Goal: Task Accomplishment & Management: Manage account settings

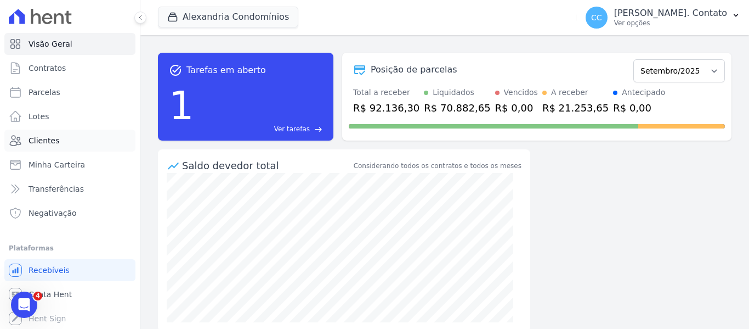
click at [62, 139] on link "Clientes" at bounding box center [69, 140] width 131 height 22
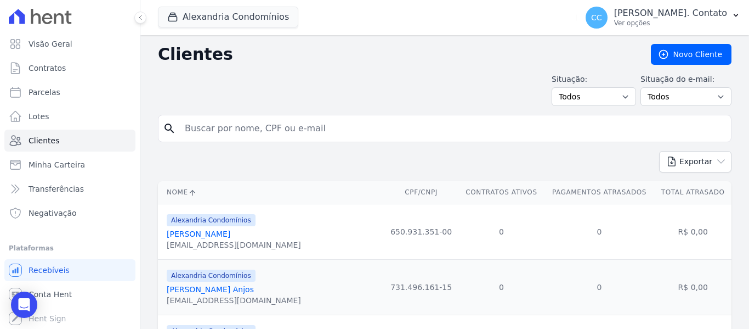
click at [207, 129] on input "search" at bounding box center [452, 128] width 548 height 22
type input "[PERSON_NAME]"
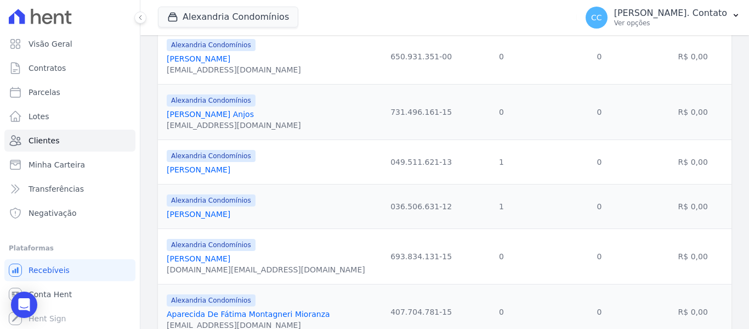
scroll to position [219, 0]
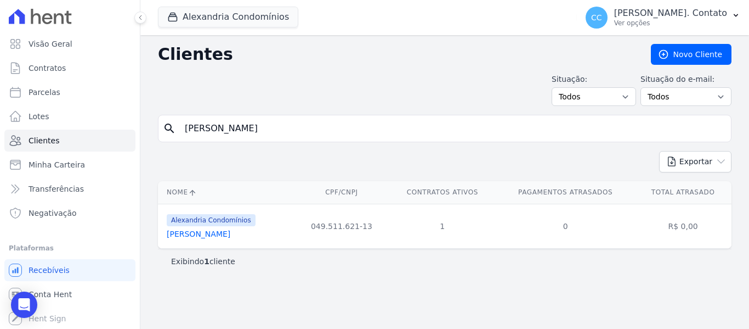
click at [230, 236] on link "[PERSON_NAME]" at bounding box center [199, 233] width 64 height 9
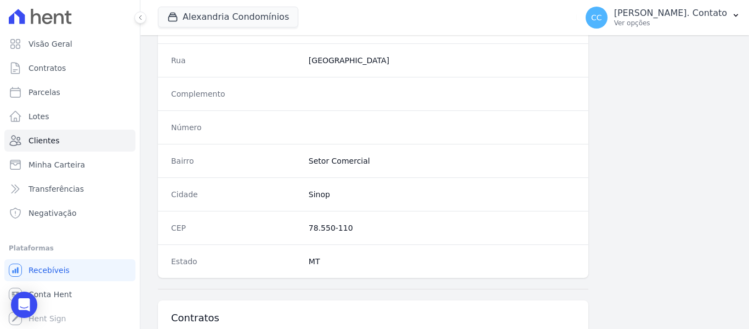
scroll to position [748, 0]
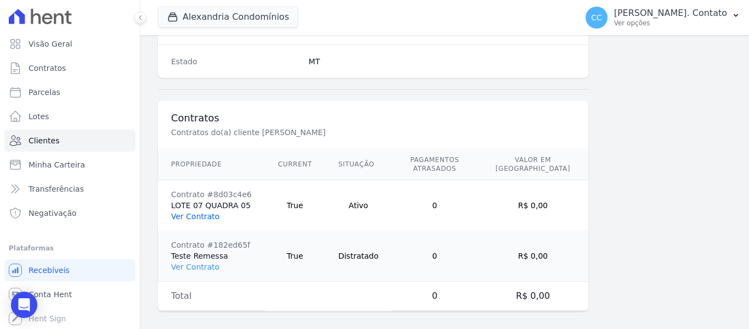
click at [205, 212] on link "Ver Contrato" at bounding box center [195, 216] width 48 height 9
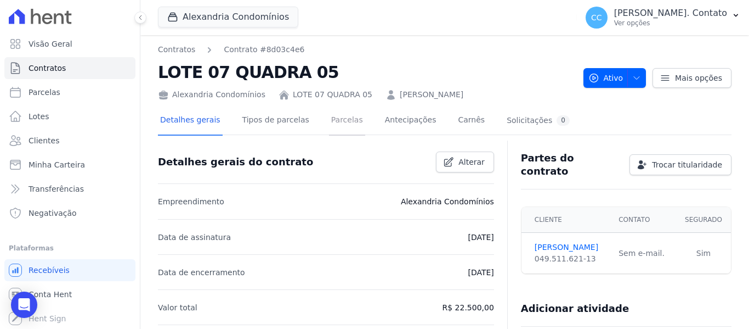
click at [329, 119] on link "Parcelas" at bounding box center [347, 120] width 36 height 29
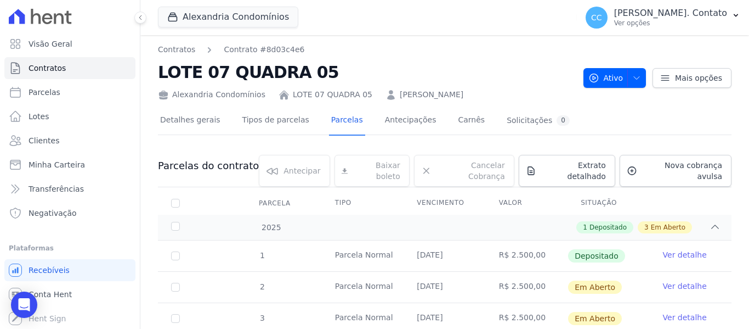
scroll to position [86, 0]
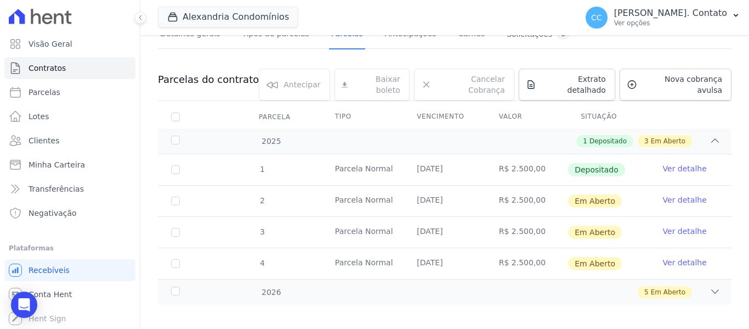
click at [677, 194] on link "Ver detalhe" at bounding box center [685, 199] width 44 height 11
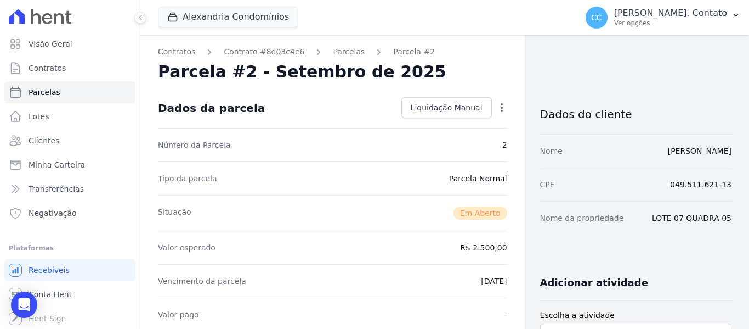
click at [496, 109] on icon "button" at bounding box center [501, 107] width 11 height 11
click at [460, 141] on link "Cancelar Cobrança" at bounding box center [454, 142] width 97 height 20
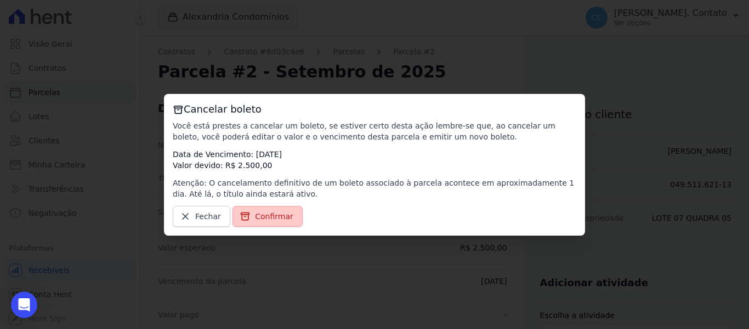
click at [285, 214] on span "Confirmar" at bounding box center [274, 216] width 38 height 11
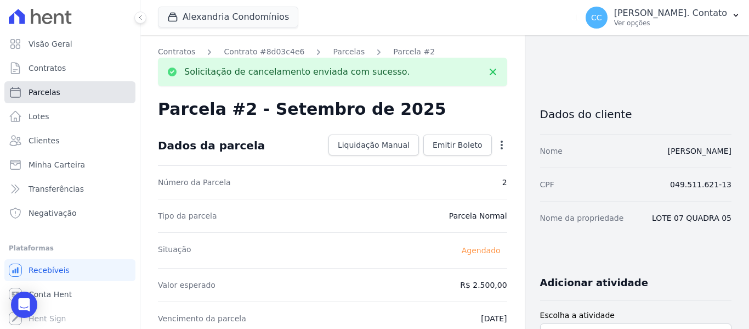
click at [49, 91] on span "Parcelas" at bounding box center [45, 92] width 32 height 11
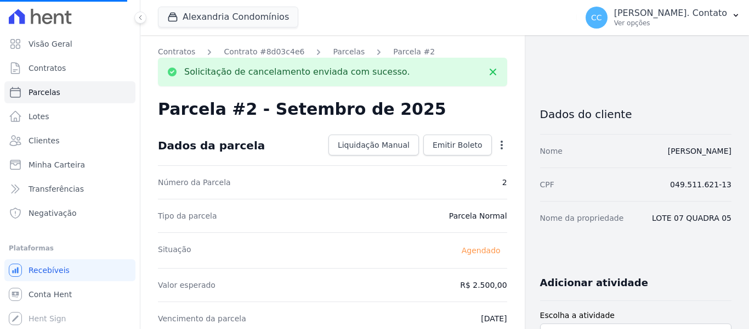
select select
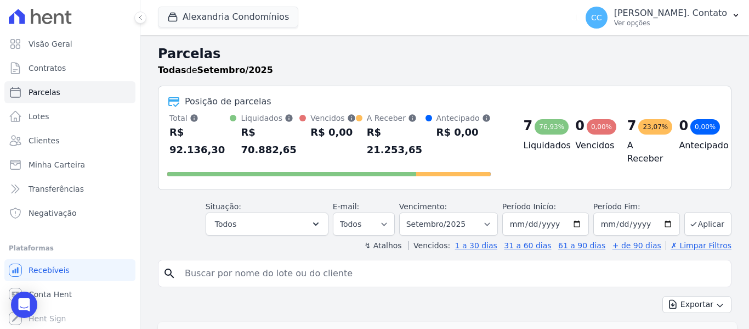
click at [212, 262] on input "search" at bounding box center [452, 273] width 548 height 22
type input "[PERSON_NAME]"
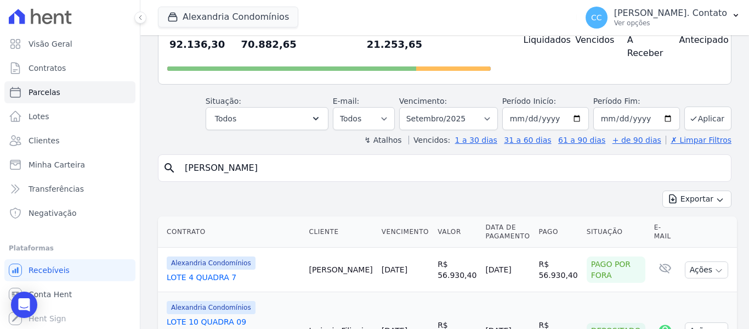
scroll to position [110, 0]
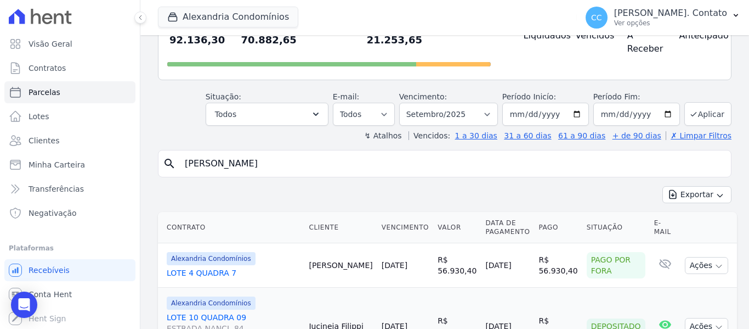
select select
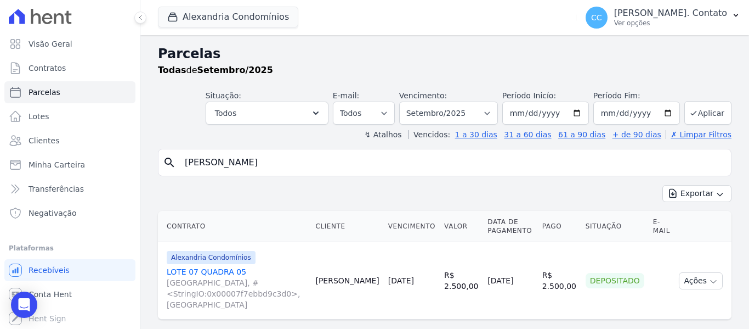
scroll to position [24, 0]
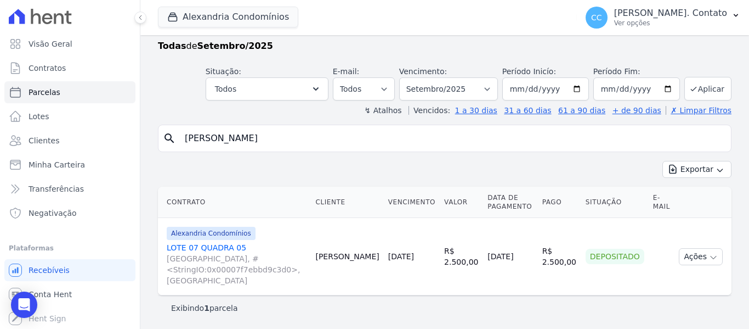
click at [207, 244] on link "LOTE 07 QUADRA 05 [GEOGRAPHIC_DATA], #<StringIO:0x00007f7ebbd9c3d0>, [GEOGRAPHI…" at bounding box center [237, 264] width 140 height 44
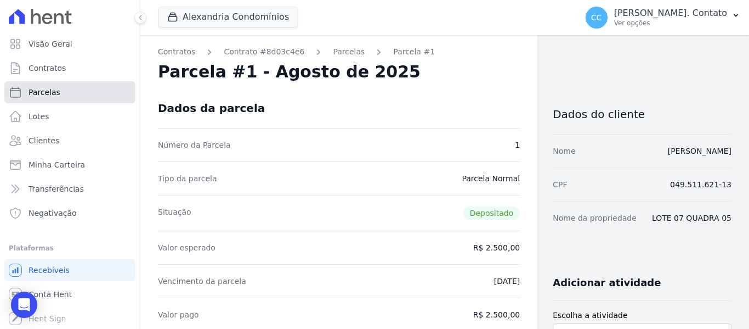
click at [57, 95] on link "Parcelas" at bounding box center [69, 92] width 131 height 22
select select
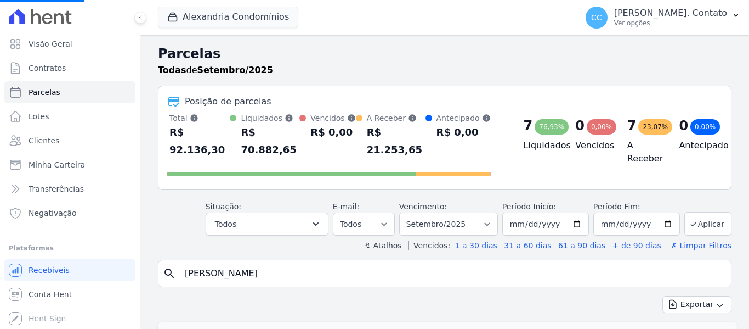
select select
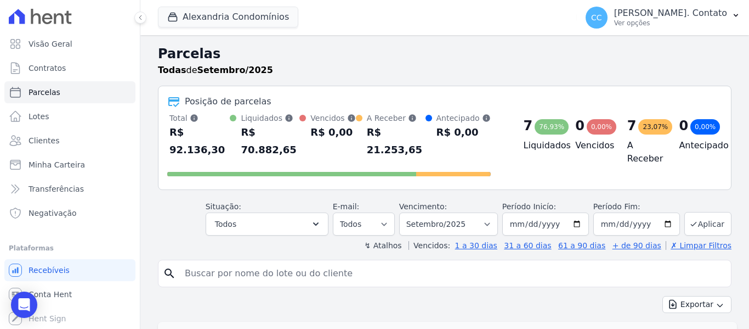
drag, startPoint x: 290, startPoint y: 249, endPoint x: 258, endPoint y: 254, distance: 32.8
click at [258, 262] on input "search" at bounding box center [452, 273] width 548 height 22
type input "[PERSON_NAME]"
select select
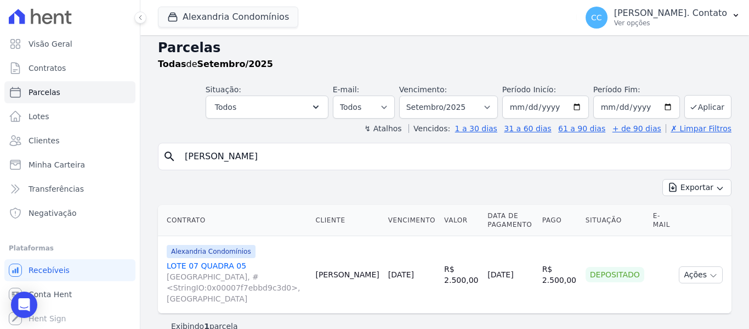
scroll to position [24, 0]
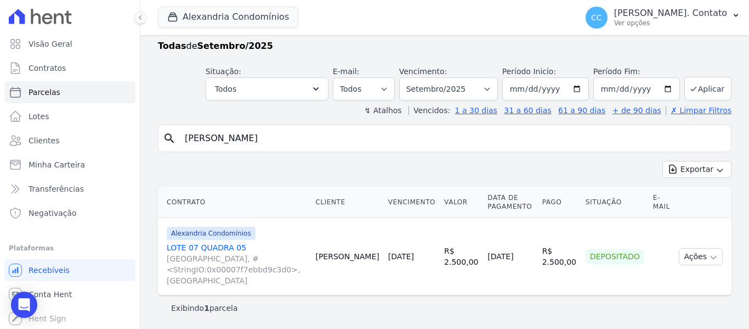
click at [223, 245] on link "LOTE 07 QUADRA 05 [GEOGRAPHIC_DATA], #<StringIO:0x00007f7ebbd9c3d0>, [GEOGRAPHI…" at bounding box center [237, 264] width 140 height 44
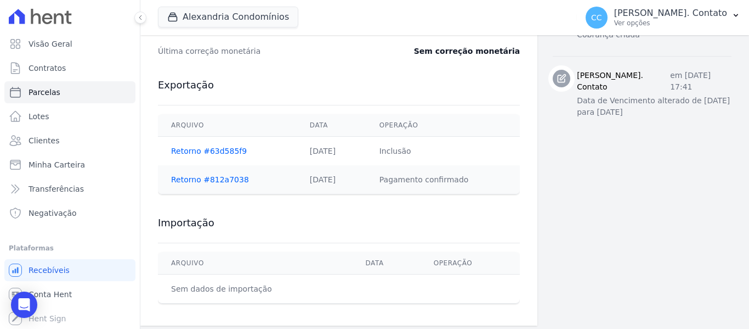
scroll to position [561, 0]
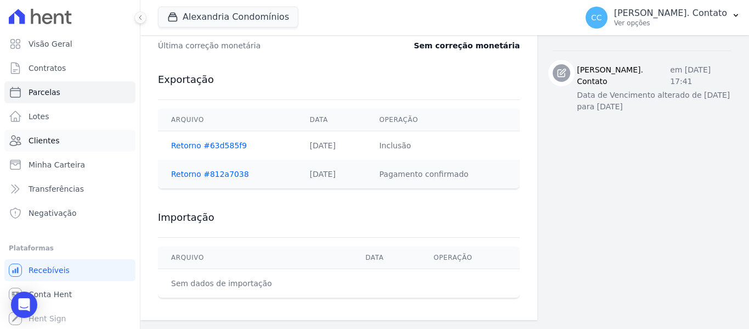
click at [75, 141] on link "Clientes" at bounding box center [69, 140] width 131 height 22
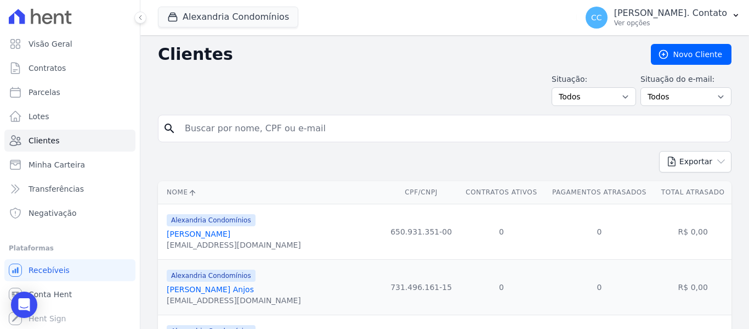
click at [280, 128] on input "search" at bounding box center [452, 128] width 548 height 22
type input "[PERSON_NAME]"
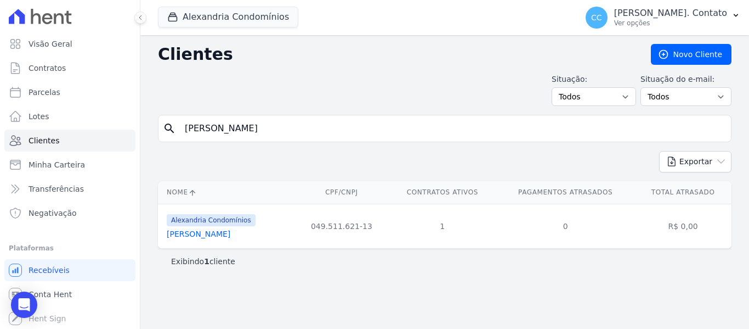
click at [230, 232] on link "[PERSON_NAME]" at bounding box center [199, 233] width 64 height 9
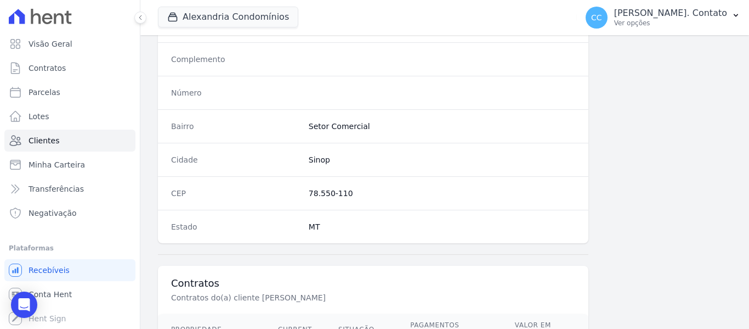
scroll to position [713, 0]
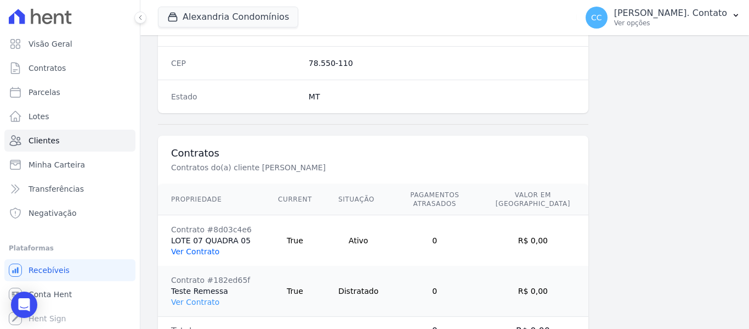
click at [190, 247] on link "Ver Contrato" at bounding box center [195, 251] width 48 height 9
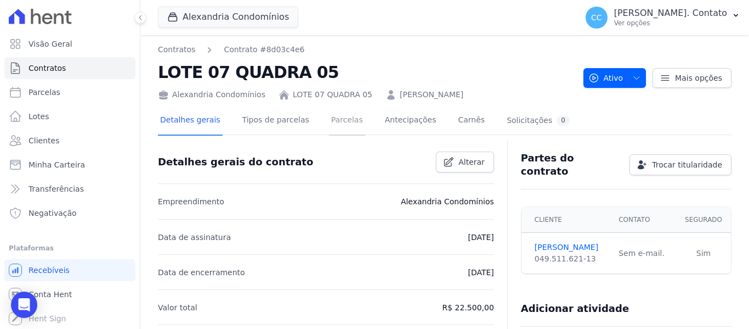
click at [331, 125] on link "Parcelas" at bounding box center [347, 120] width 36 height 29
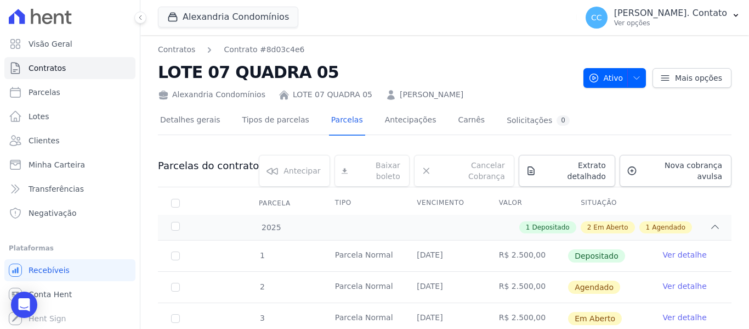
scroll to position [55, 0]
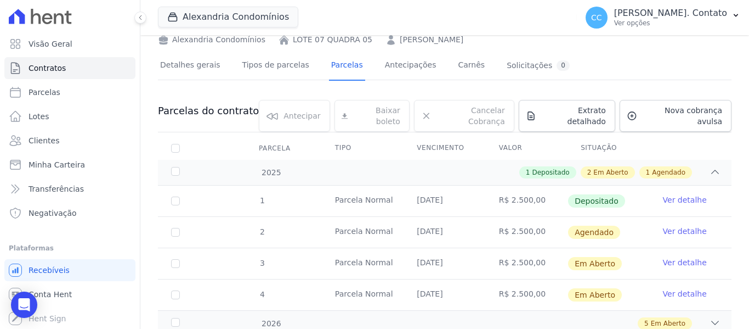
click at [669, 225] on link "Ver detalhe" at bounding box center [685, 230] width 44 height 11
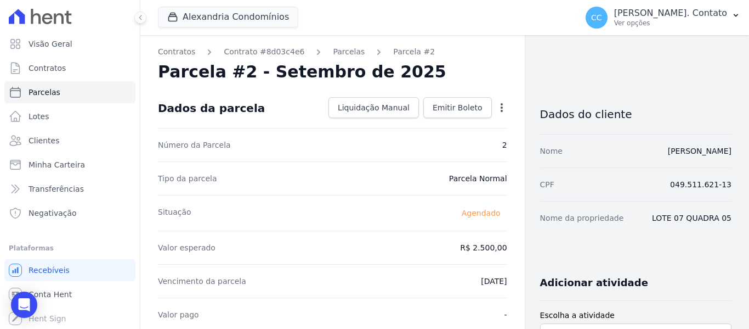
click at [497, 105] on icon "button" at bounding box center [501, 107] width 11 height 11
click at [476, 69] on div "Parcela #2 - Setembro de 2025" at bounding box center [332, 72] width 349 height 20
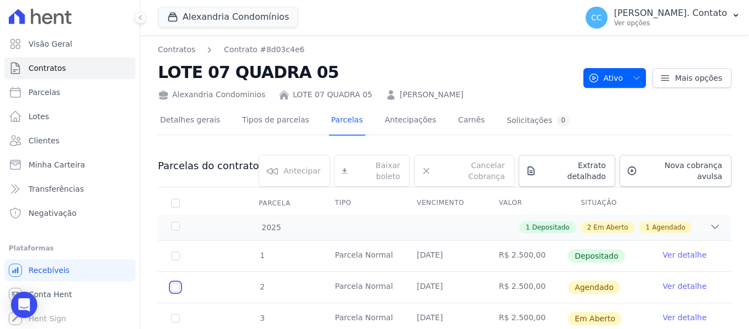
click at [174, 282] on input "checkbox" at bounding box center [175, 286] width 9 height 9
checkbox input "true"
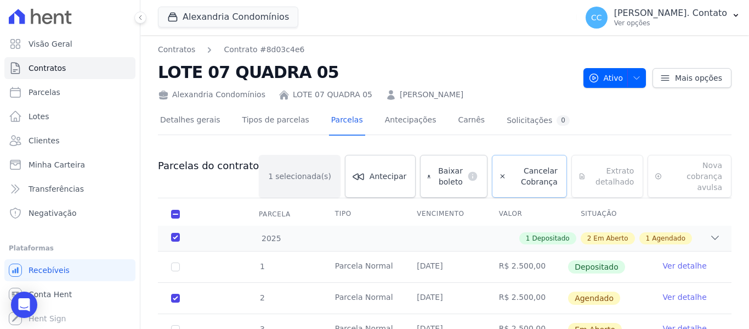
click at [511, 169] on span "Cancelar Cobrança" at bounding box center [534, 176] width 47 height 22
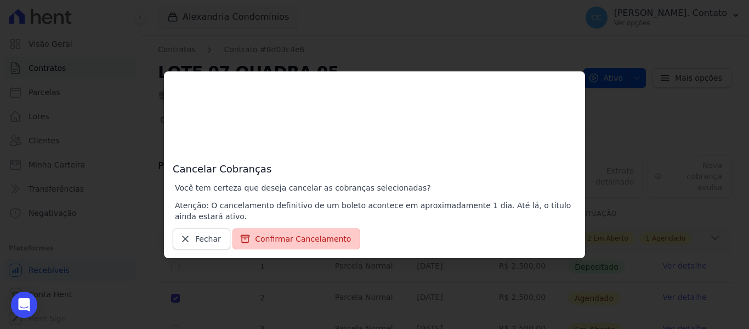
click at [291, 237] on button "Confirmar Cancelamento" at bounding box center [297, 238] width 128 height 21
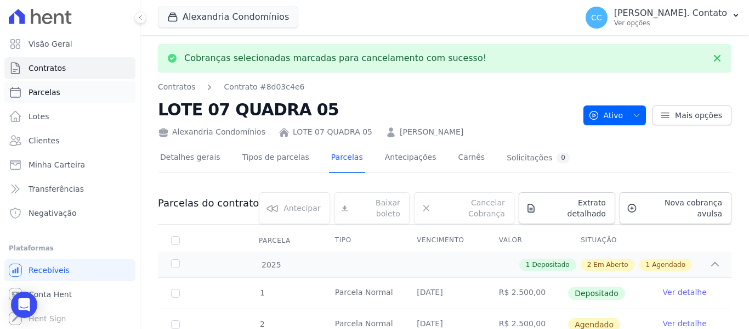
drag, startPoint x: 50, startPoint y: 98, endPoint x: 63, endPoint y: 102, distance: 12.8
click at [50, 98] on link "Parcelas" at bounding box center [69, 92] width 131 height 22
select select
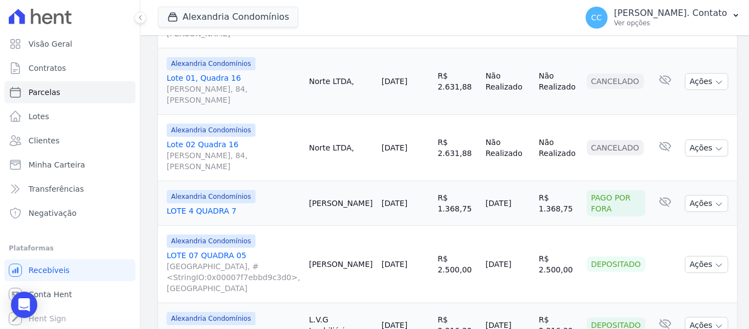
scroll to position [713, 0]
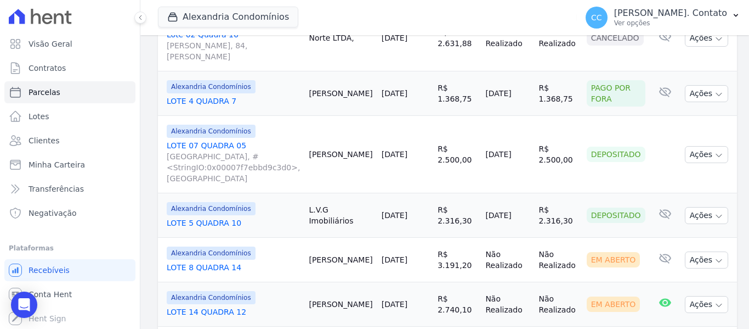
drag, startPoint x: 324, startPoint y: 143, endPoint x: 462, endPoint y: 163, distance: 139.7
click at [462, 193] on tr "Alexandria Condomínios LOTE 5 QUADRA 10 L.V.G Imobiliários [DATE] R$ 2.316,30 […" at bounding box center [447, 215] width 579 height 44
click at [389, 237] on td "[DATE]" at bounding box center [405, 259] width 56 height 44
drag, startPoint x: 316, startPoint y: 139, endPoint x: 422, endPoint y: 156, distance: 107.7
click at [422, 193] on tr "Alexandria Condomínios LOTE 5 QUADRA 10 L.V.G Imobiliários [DATE] R$ 2.316,30 […" at bounding box center [447, 215] width 579 height 44
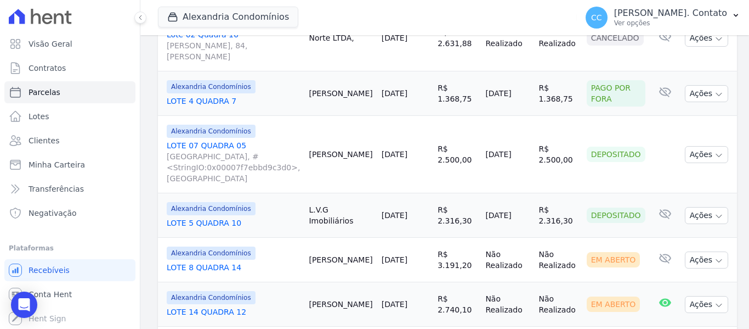
copy tr "L.V.G Imobiliários [DATE]"
click at [495, 237] on td "Não Realizado" at bounding box center [507, 259] width 53 height 44
drag, startPoint x: 525, startPoint y: 138, endPoint x: 559, endPoint y: 157, distance: 39.3
click at [559, 193] on td "R$ 2.316,30" at bounding box center [558, 215] width 48 height 44
copy td "R$ 2.316,30"
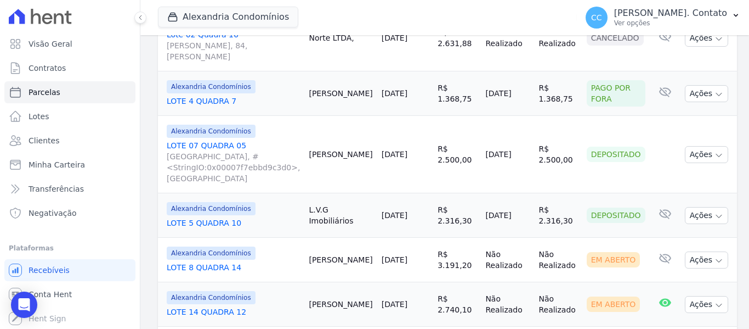
click at [377, 193] on td "[DATE]" at bounding box center [405, 215] width 56 height 44
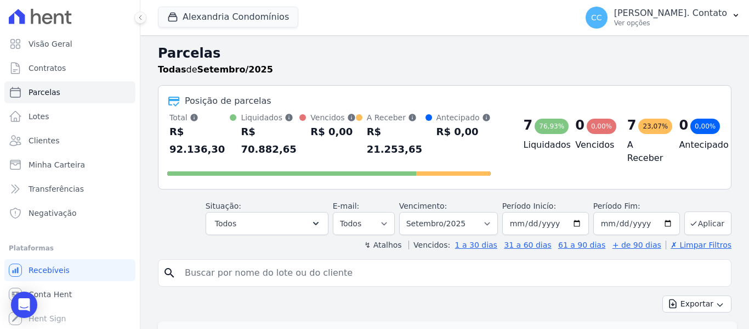
scroll to position [0, 0]
click at [51, 93] on span "Parcelas" at bounding box center [45, 92] width 32 height 11
select select
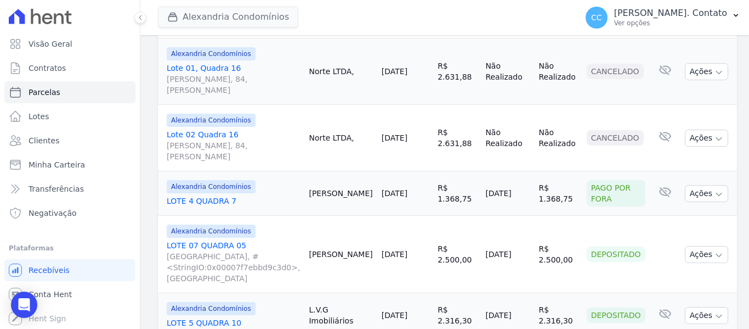
scroll to position [603, 0]
